Goal: Task Accomplishment & Management: Use online tool/utility

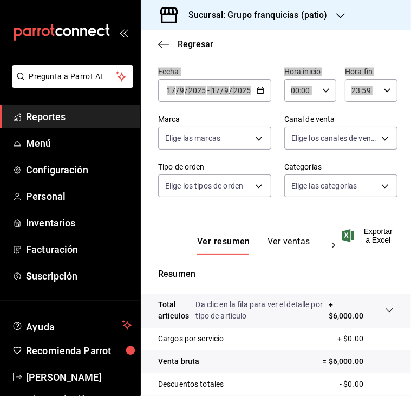
scroll to position [11, 0]
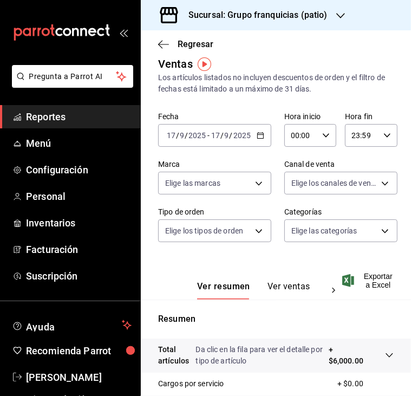
click at [291, 19] on h3 "Sucursal: Grupo franquicias (patio)" at bounding box center [254, 15] width 148 height 13
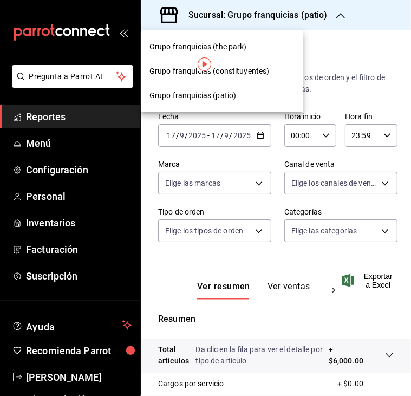
click at [267, 70] on span "Grupo franquicias (constituyentes)" at bounding box center [210, 71] width 120 height 11
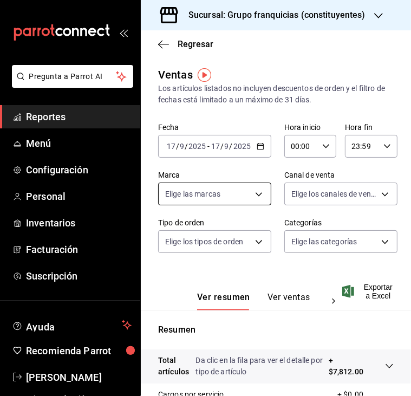
drag, startPoint x: 255, startPoint y: 144, endPoint x: 265, endPoint y: 191, distance: 48.7
click at [257, 144] on icon "button" at bounding box center [261, 147] width 8 height 8
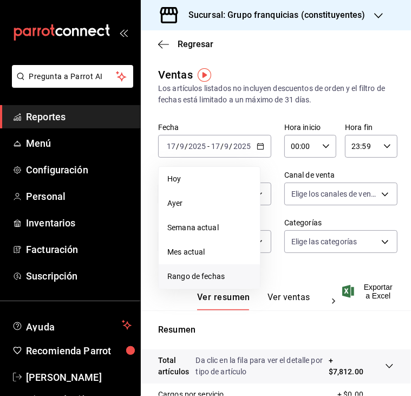
click at [215, 282] on span "Rango de fechas" at bounding box center [210, 276] width 84 height 11
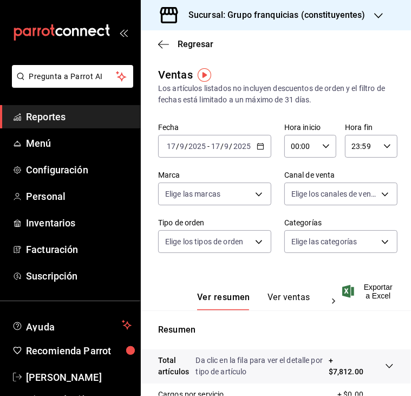
click at [260, 147] on \(Stroke\) "button" at bounding box center [261, 147] width 7 height 6
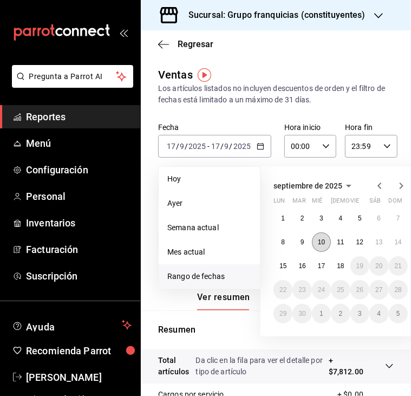
click at [322, 247] on button "10" at bounding box center [321, 243] width 19 height 20
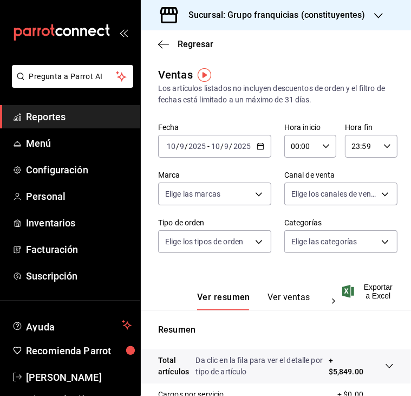
click at [263, 149] on div "[DATE] [DATE] - [DATE] [DATE]" at bounding box center [214, 146] width 113 height 23
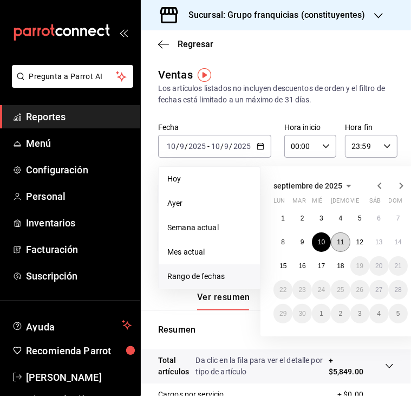
click at [333, 239] on button "11" at bounding box center [340, 243] width 19 height 20
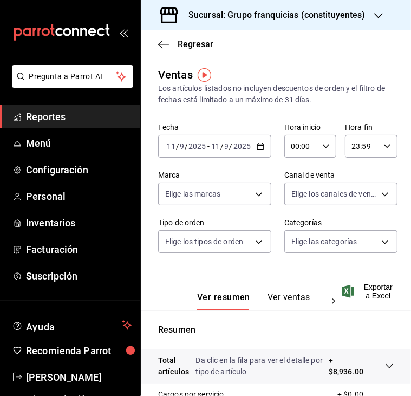
click at [263, 149] on div "[DATE] [DATE] - [DATE] [DATE]" at bounding box center [214, 146] width 113 height 23
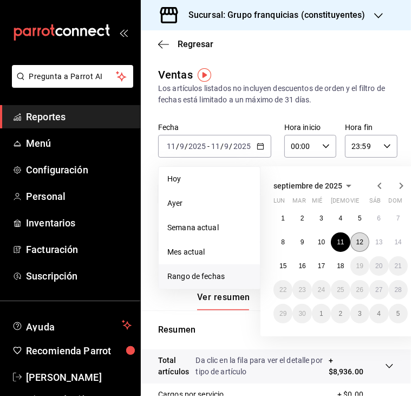
click at [355, 247] on button "12" at bounding box center [360, 243] width 19 height 20
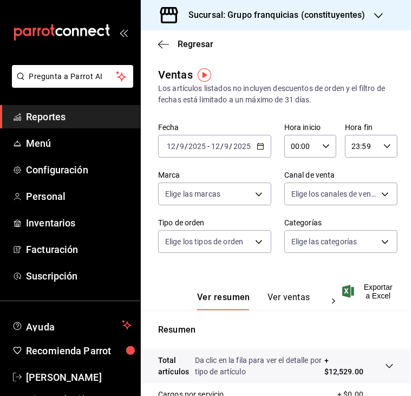
click at [260, 149] on div "[DATE] [DATE] - [DATE] [DATE]" at bounding box center [214, 146] width 113 height 23
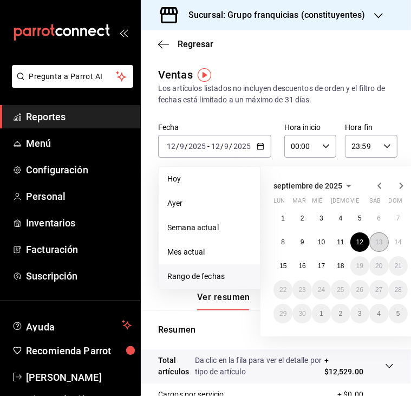
click at [377, 244] on abbr "13" at bounding box center [379, 243] width 7 height 8
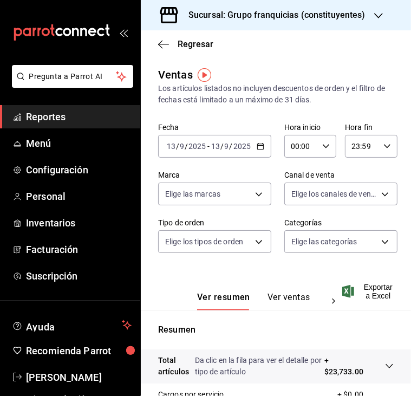
click at [250, 150] on div "[DATE] [DATE] - [DATE] [DATE]" at bounding box center [214, 146] width 113 height 23
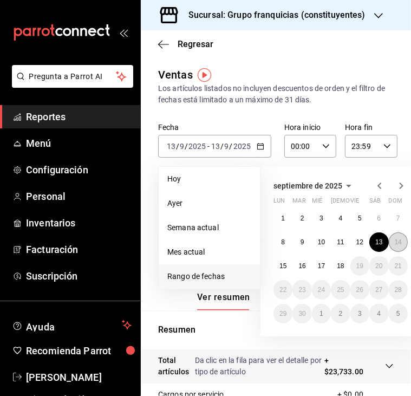
click at [398, 244] on abbr "14" at bounding box center [398, 243] width 7 height 8
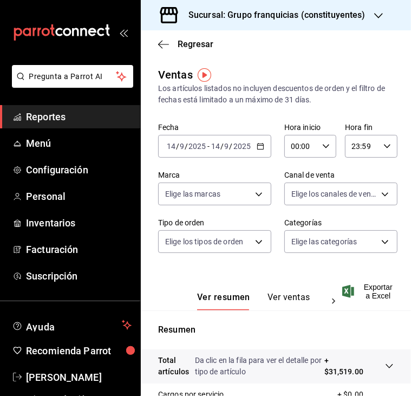
click at [256, 141] on div "[DATE] [DATE] - [DATE] [DATE]" at bounding box center [214, 146] width 113 height 23
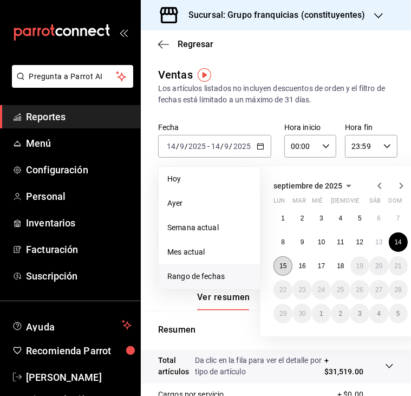
click at [286, 266] on abbr "15" at bounding box center [283, 266] width 7 height 8
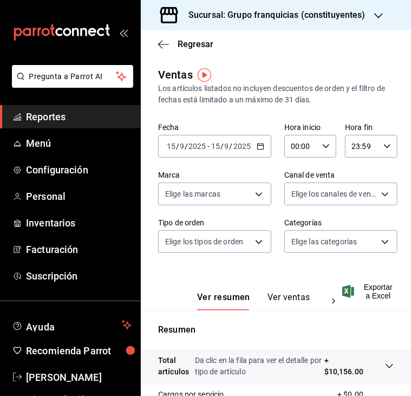
click at [265, 145] on div "[DATE] [DATE] - [DATE] [DATE]" at bounding box center [214, 146] width 113 height 23
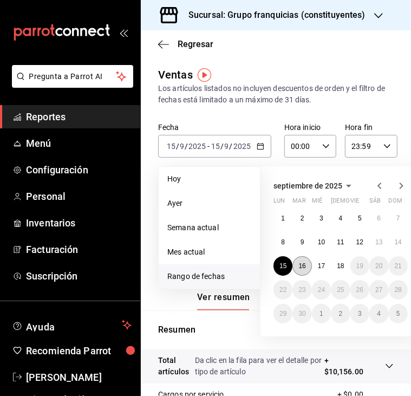
click at [303, 270] on button "16" at bounding box center [302, 266] width 19 height 20
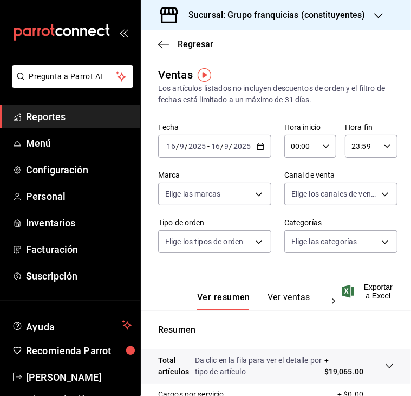
click at [262, 146] on div "[DATE] [DATE] - [DATE] [DATE]" at bounding box center [214, 146] width 113 height 23
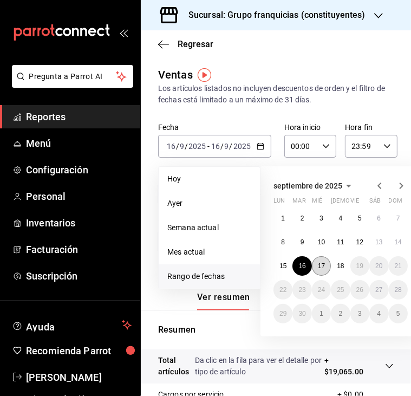
click at [319, 270] on button "17" at bounding box center [321, 266] width 19 height 20
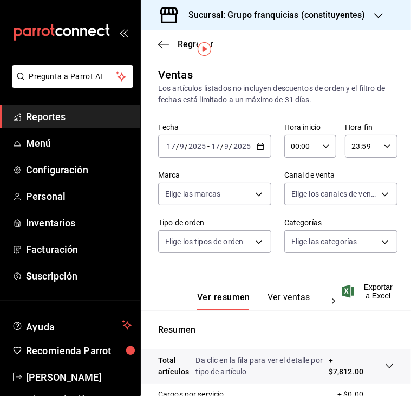
scroll to position [194, 0]
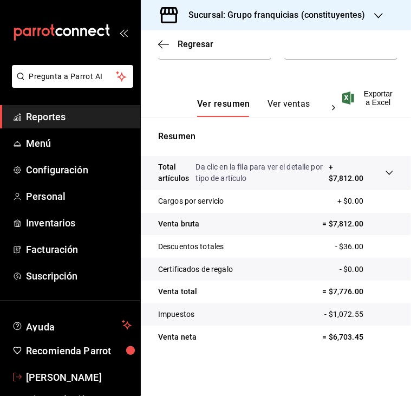
click at [52, 367] on link "[PERSON_NAME]" at bounding box center [70, 377] width 140 height 23
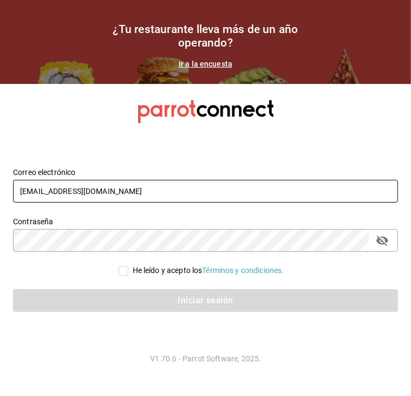
click at [126, 197] on input "[EMAIL_ADDRESS][DOMAIN_NAME]" at bounding box center [205, 191] width 385 height 23
type input "[EMAIL_ADDRESS][DOMAIN_NAME]"
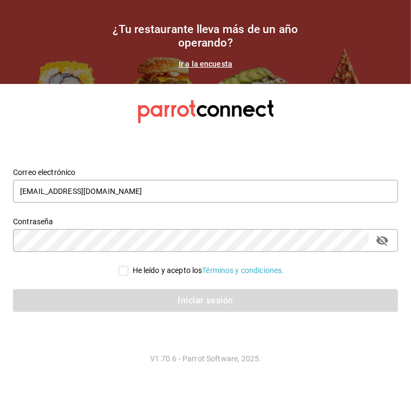
drag, startPoint x: 129, startPoint y: 271, endPoint x: 137, endPoint y: 288, distance: 18.9
click at [130, 271] on span "He leído y acepto los Términos y condiciones." at bounding box center [206, 270] width 156 height 11
click at [128, 271] on input "He leído y acepto los Términos y condiciones." at bounding box center [124, 271] width 10 height 10
checkbox input "true"
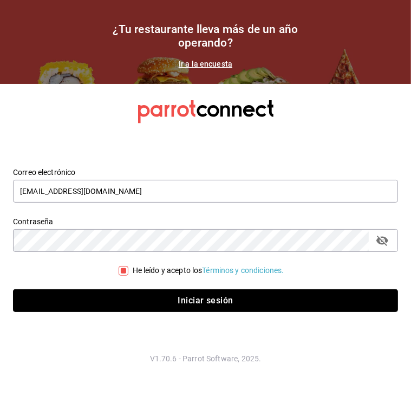
click at [145, 300] on button "Iniciar sesión" at bounding box center [205, 300] width 385 height 23
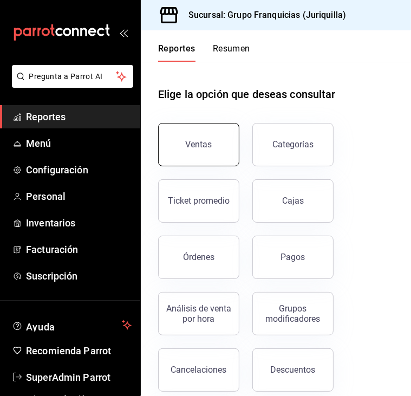
click at [197, 138] on button "Ventas" at bounding box center [198, 144] width 81 height 43
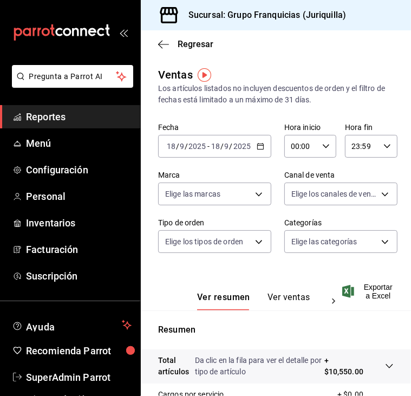
click at [252, 139] on div "2025-09-18 18 / 9 / 2025 - 2025-09-18 18 / 9 / 2025" at bounding box center [214, 146] width 113 height 23
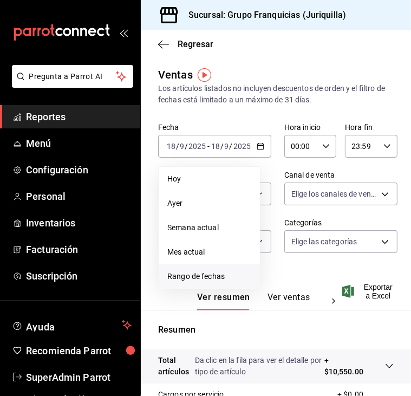
click at [193, 279] on span "Rango de fechas" at bounding box center [210, 276] width 84 height 11
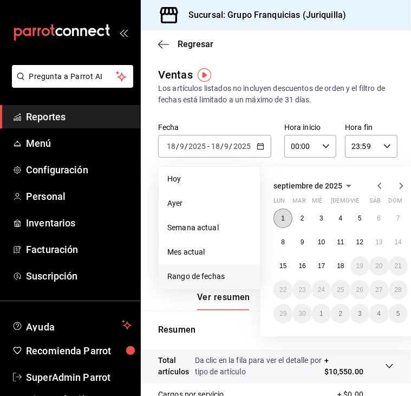
click at [285, 218] on abbr "1" at bounding box center [283, 219] width 4 height 8
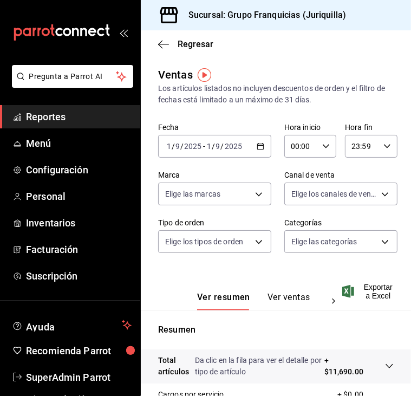
click at [247, 140] on div "2025-09-01 1 / 9 / 2025 - 2025-09-01 1 / 9 / 2025" at bounding box center [214, 146] width 113 height 23
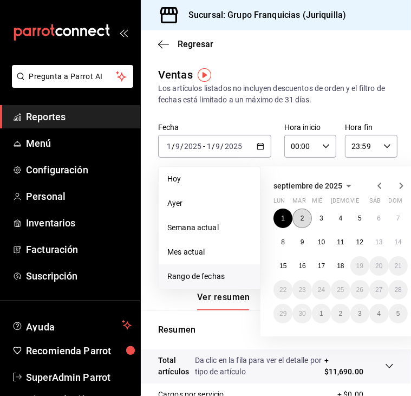
click at [298, 221] on button "2" at bounding box center [302, 219] width 19 height 20
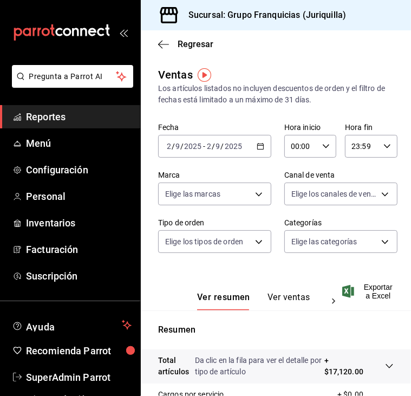
click at [262, 147] on div "2025-09-02 2 / 9 / 2025 - 2025-09-02 2 / 9 / 2025" at bounding box center [214, 146] width 113 height 23
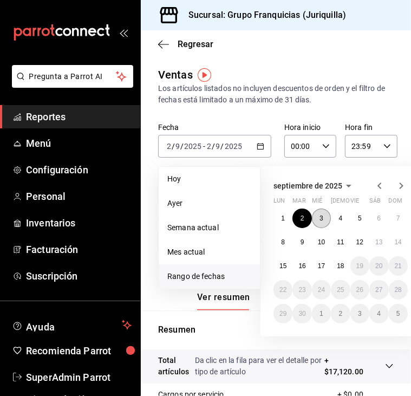
click at [325, 213] on button "3" at bounding box center [321, 219] width 19 height 20
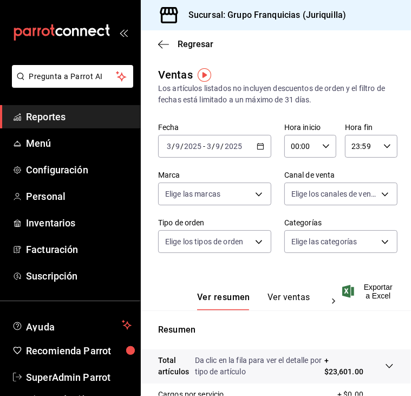
click at [258, 150] on div "2025-09-03 3 / 9 / 2025 - 2025-09-03 3 / 9 / 2025" at bounding box center [214, 146] width 113 height 23
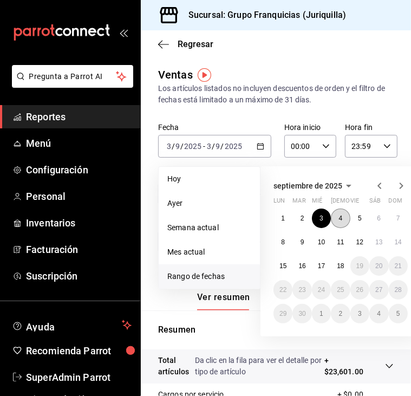
click at [347, 218] on button "4" at bounding box center [340, 219] width 19 height 20
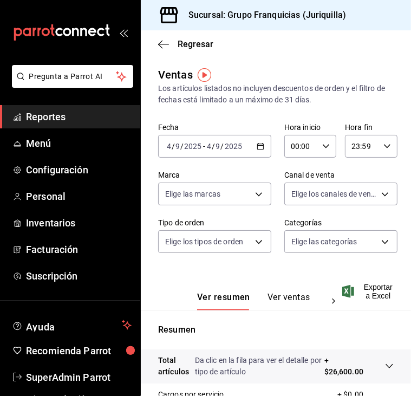
click at [254, 153] on div "2025-09-04 4 / 9 / 2025 - 2025-09-04 4 / 9 / 2025" at bounding box center [214, 146] width 113 height 23
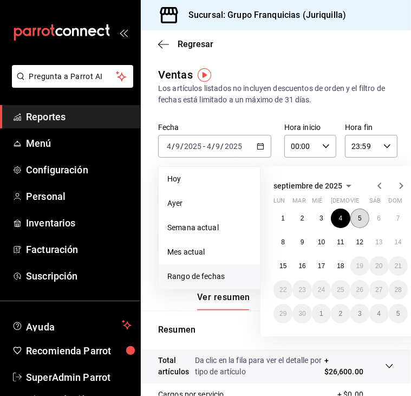
click at [363, 213] on button "5" at bounding box center [360, 219] width 19 height 20
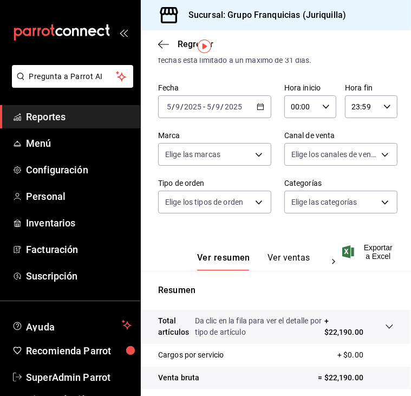
scroll to position [2, 0]
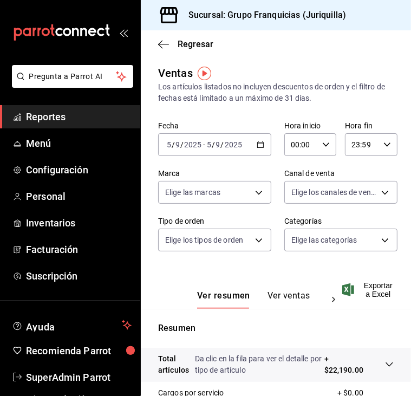
click at [252, 143] on div "2025-09-05 5 / 9 / 2025 - 2025-09-05 5 / 9 / 2025" at bounding box center [214, 144] width 113 height 23
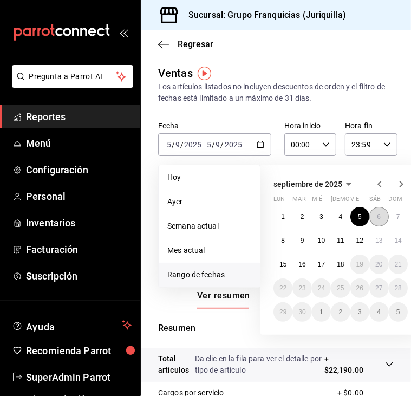
click at [375, 215] on button "6" at bounding box center [379, 217] width 19 height 20
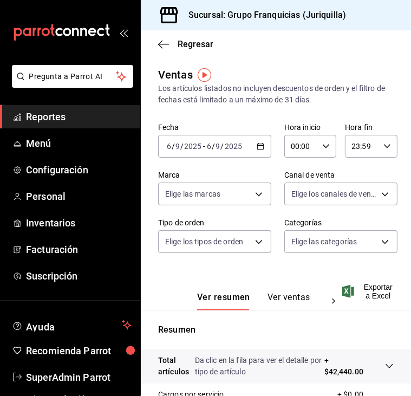
click at [252, 149] on div "2025-09-06 6 / 9 / 2025 - 2025-09-06 6 / 9 / 2025" at bounding box center [214, 146] width 113 height 23
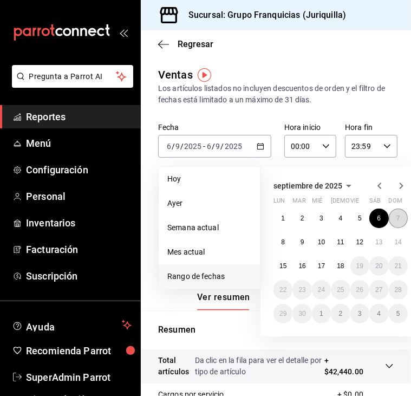
click at [392, 217] on button "7" at bounding box center [398, 219] width 19 height 20
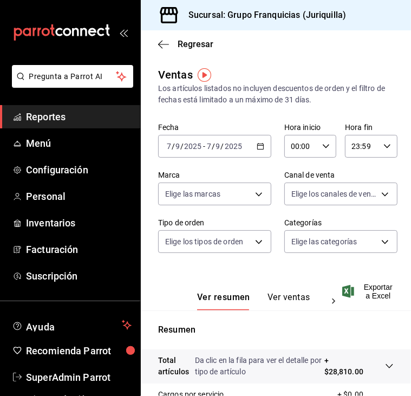
click at [254, 154] on div "2025-09-07 7 / 9 / 2025 - 2025-09-07 7 / 9 / 2025" at bounding box center [214, 146] width 113 height 23
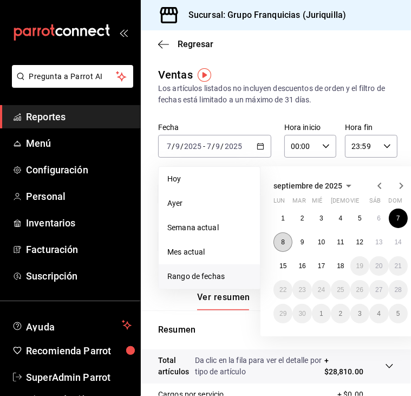
click at [286, 247] on button "8" at bounding box center [283, 243] width 19 height 20
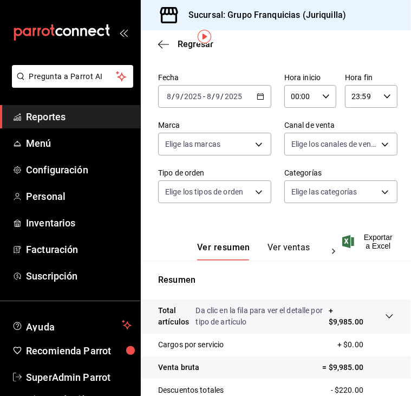
scroll to position [54, 0]
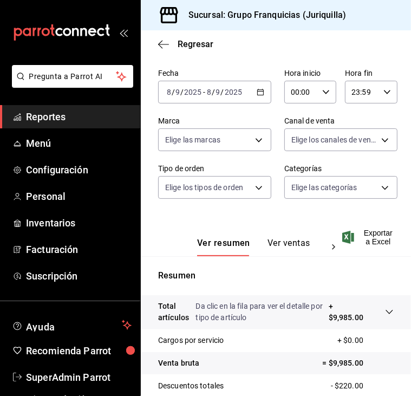
click at [258, 87] on div "2025-09-08 8 / 9 / 2025 - 2025-09-08 8 / 9 / 2025" at bounding box center [214, 92] width 113 height 23
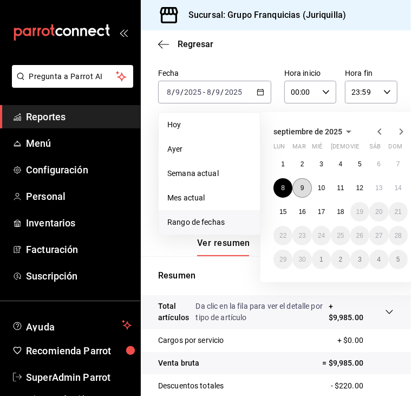
click at [301, 185] on abbr "9" at bounding box center [303, 188] width 4 height 8
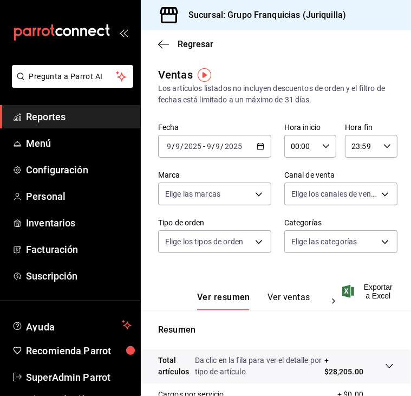
click at [258, 144] on \(Stroke\) "button" at bounding box center [261, 147] width 7 height 6
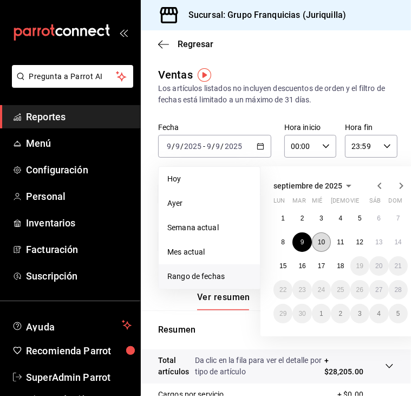
click at [323, 244] on abbr "10" at bounding box center [321, 243] width 7 height 8
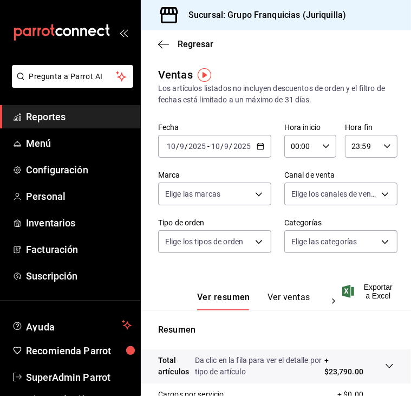
click at [259, 147] on icon "button" at bounding box center [261, 147] width 8 height 8
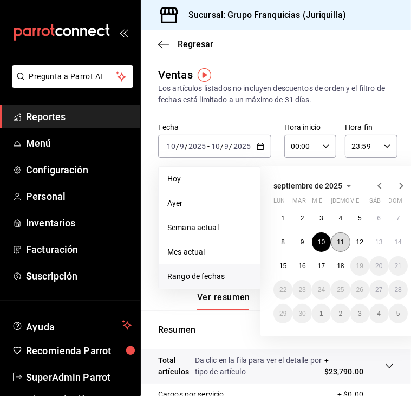
click at [338, 240] on abbr "11" at bounding box center [340, 243] width 7 height 8
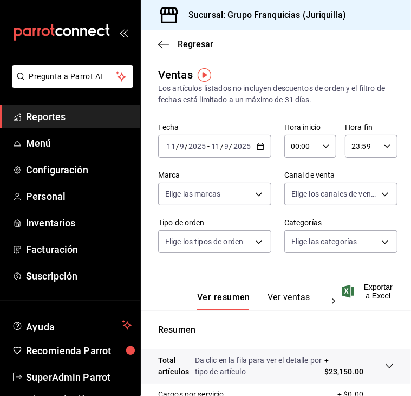
click at [258, 149] on icon "button" at bounding box center [261, 147] width 8 height 8
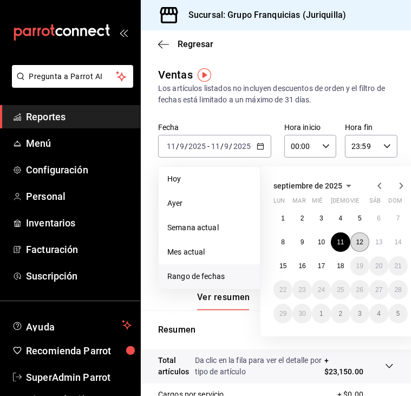
click at [358, 240] on abbr "12" at bounding box center [360, 243] width 7 height 8
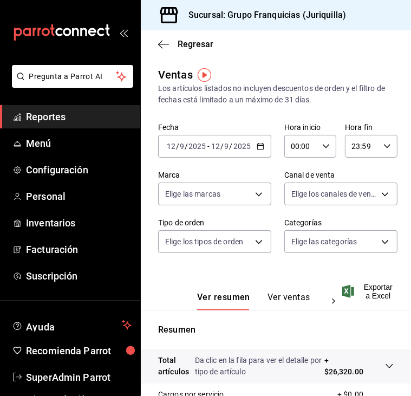
click at [262, 147] on div "[DATE] [DATE] - [DATE] [DATE]" at bounding box center [214, 146] width 113 height 23
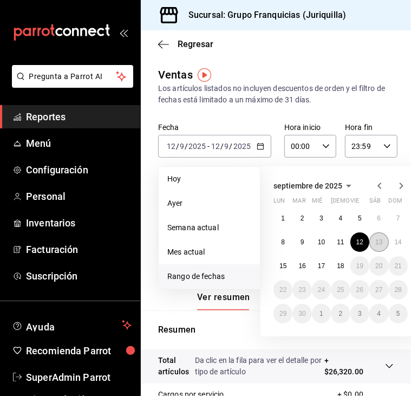
click at [372, 246] on button "13" at bounding box center [379, 243] width 19 height 20
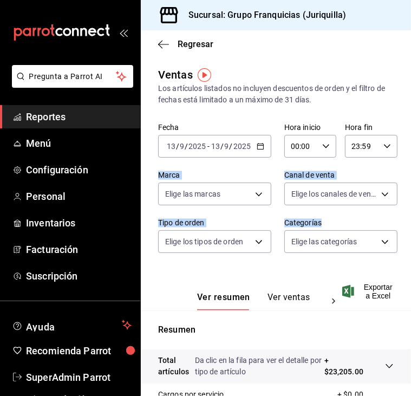
drag, startPoint x: 402, startPoint y: 123, endPoint x: 413, endPoint y: 248, distance: 125.7
click at [411, 248] on html "Pregunta a Parrot AI Reportes Menú Configuración Personal Inventarios Facturaci…" at bounding box center [205, 198] width 411 height 396
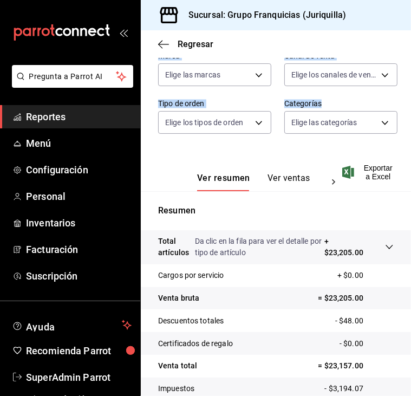
scroll to position [194, 0]
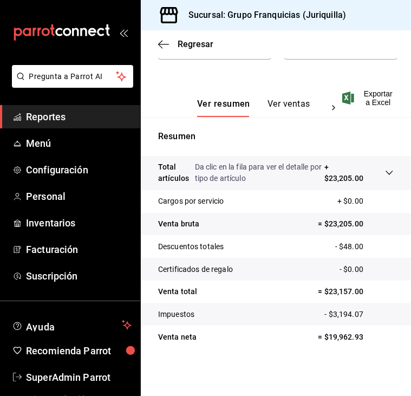
click at [0, 331] on html "Pregunta a Parrot AI Reportes Menú Configuración Personal Inventarios Facturaci…" at bounding box center [205, 198] width 411 height 396
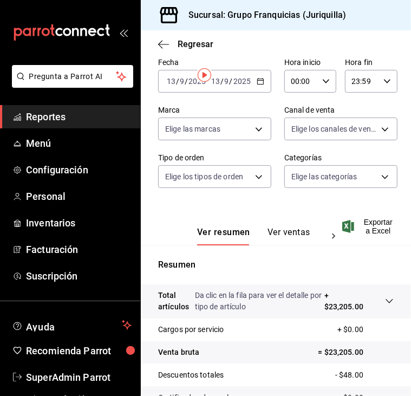
scroll to position [0, 0]
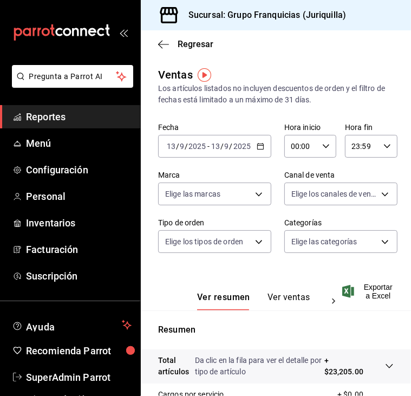
drag, startPoint x: 258, startPoint y: 140, endPoint x: 259, endPoint y: 161, distance: 20.6
click at [258, 140] on div "[DATE] [DATE] - [DATE] [DATE]" at bounding box center [214, 146] width 113 height 23
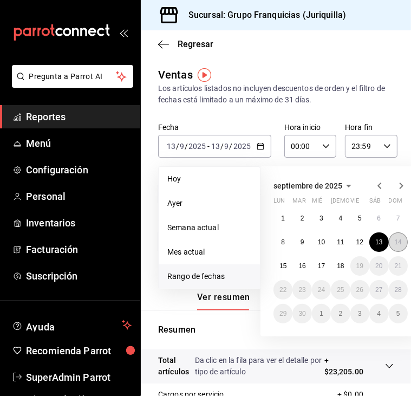
click at [394, 241] on button "14" at bounding box center [398, 243] width 19 height 20
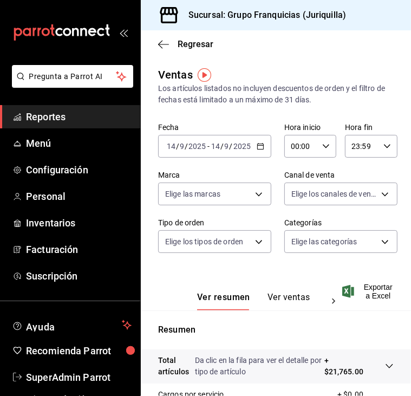
click at [258, 146] on icon "button" at bounding box center [261, 147] width 8 height 8
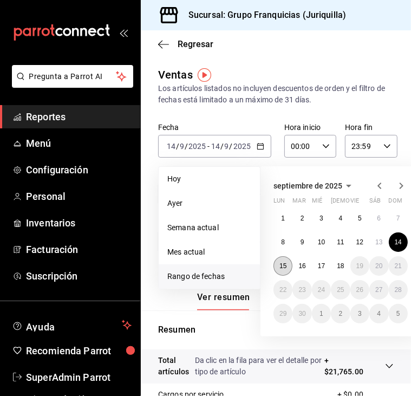
click at [288, 268] on button "15" at bounding box center [283, 266] width 19 height 20
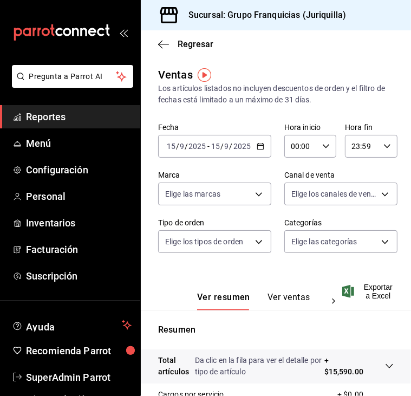
click at [252, 147] on div "[DATE] [DATE] - [DATE] [DATE]" at bounding box center [214, 146] width 113 height 23
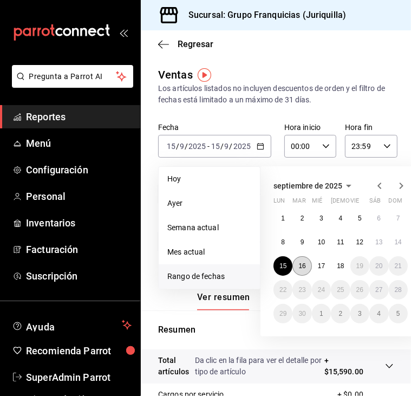
click at [300, 265] on abbr "16" at bounding box center [302, 266] width 7 height 8
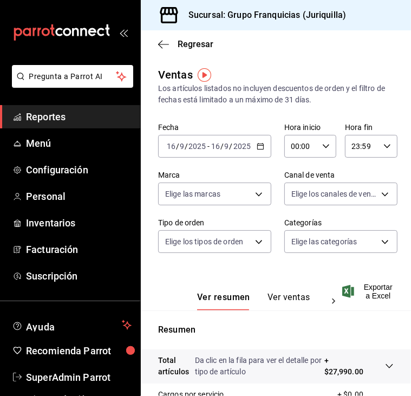
click at [258, 145] on \(Stroke\) "button" at bounding box center [261, 145] width 6 height 1
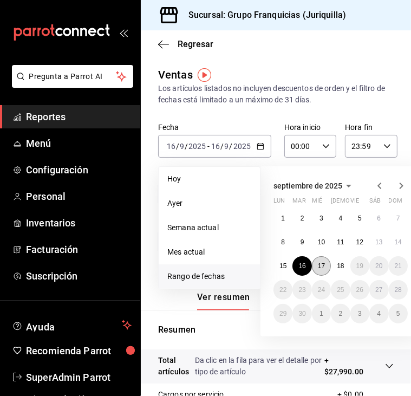
click at [318, 265] on abbr "17" at bounding box center [321, 266] width 7 height 8
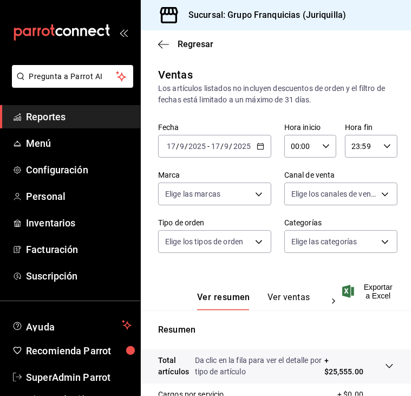
scroll to position [194, 0]
